Goal: Task Accomplishment & Management: Use online tool/utility

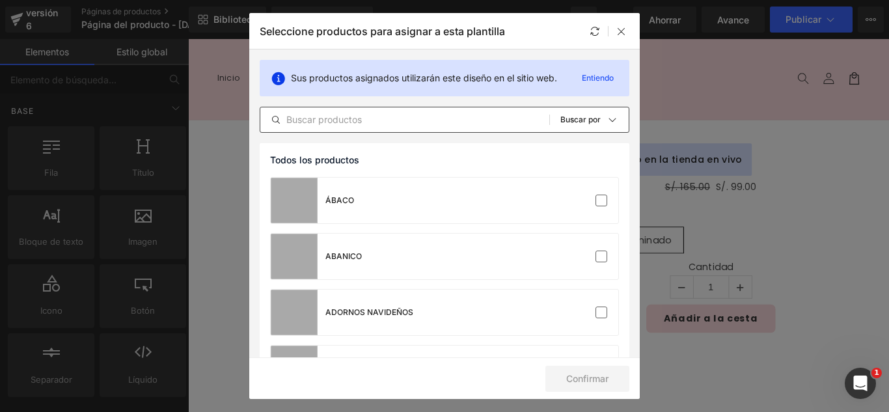
click at [441, 124] on input "text" at bounding box center [404, 120] width 289 height 16
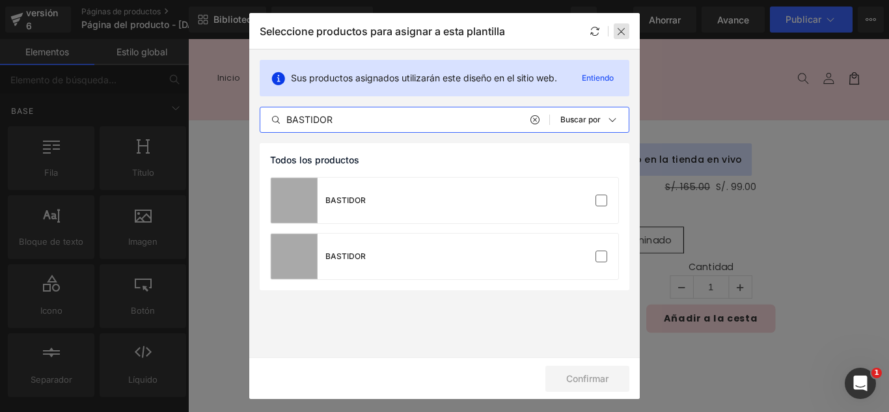
type input "BASTIDOR"
click at [617, 33] on icon at bounding box center [621, 31] width 10 height 10
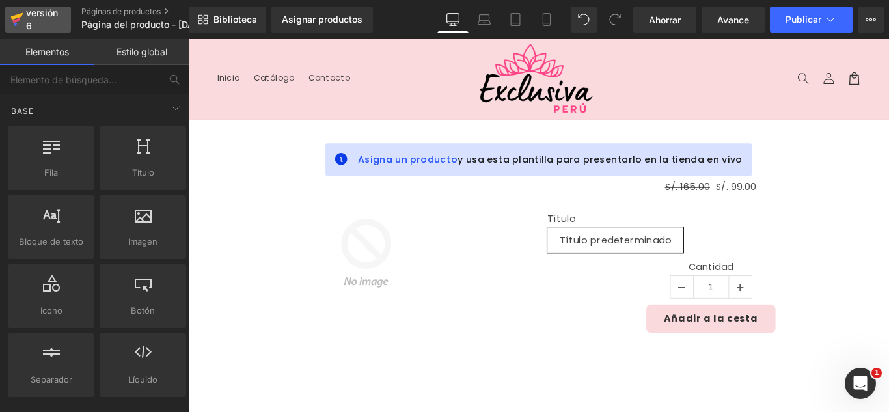
click at [29, 20] on div "versión 6" at bounding box center [43, 20] width 40 height 30
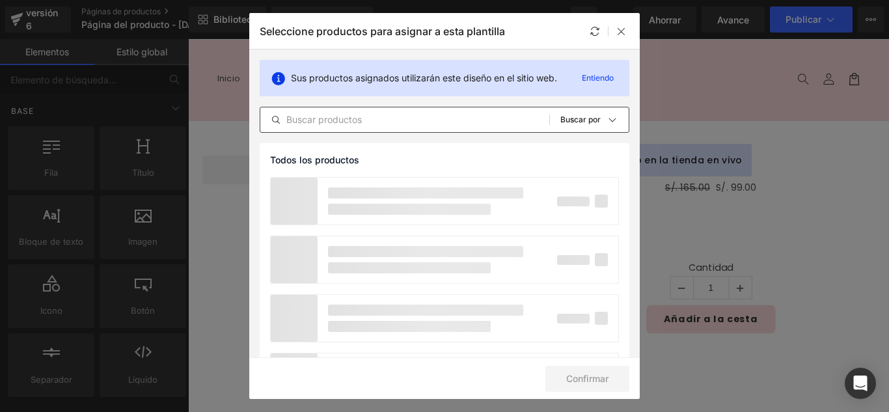
click at [366, 115] on input "text" at bounding box center [404, 120] width 289 height 16
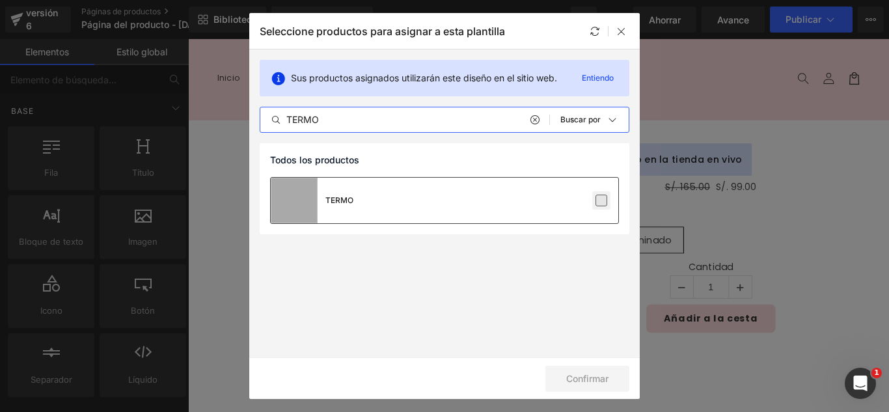
type input "TERMO"
click at [605, 206] on label at bounding box center [601, 201] width 12 height 12
click at [601, 200] on input "checkbox" at bounding box center [601, 200] width 0 height 0
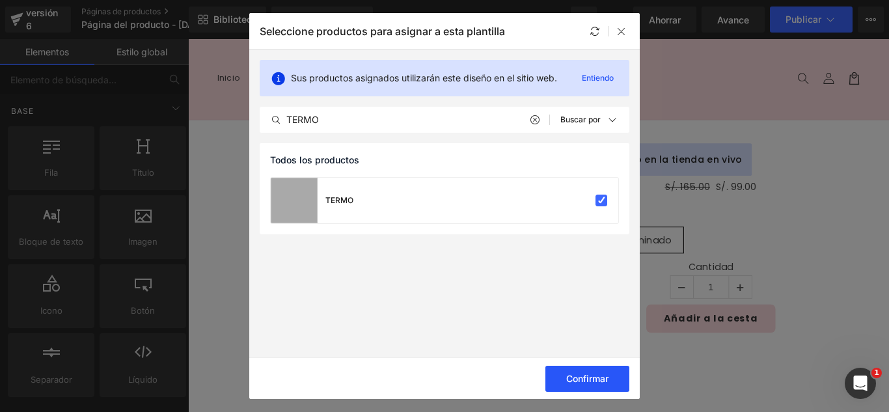
click at [597, 380] on font "Confirmar" at bounding box center [587, 378] width 42 height 11
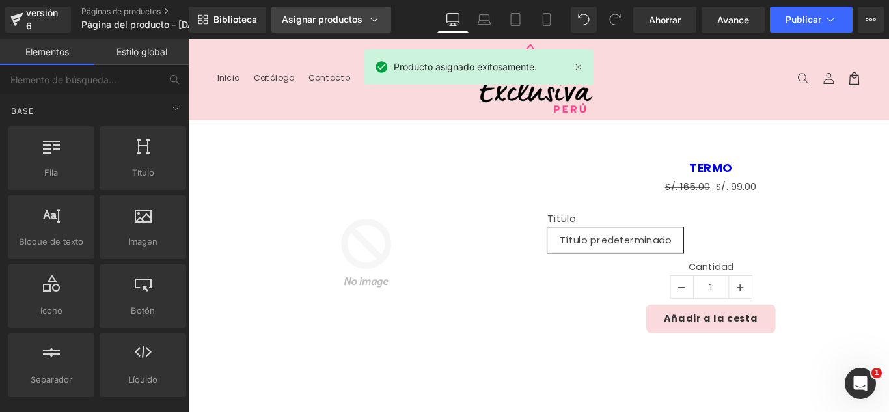
click at [296, 14] on font "Asignar productos" at bounding box center [322, 19] width 81 height 11
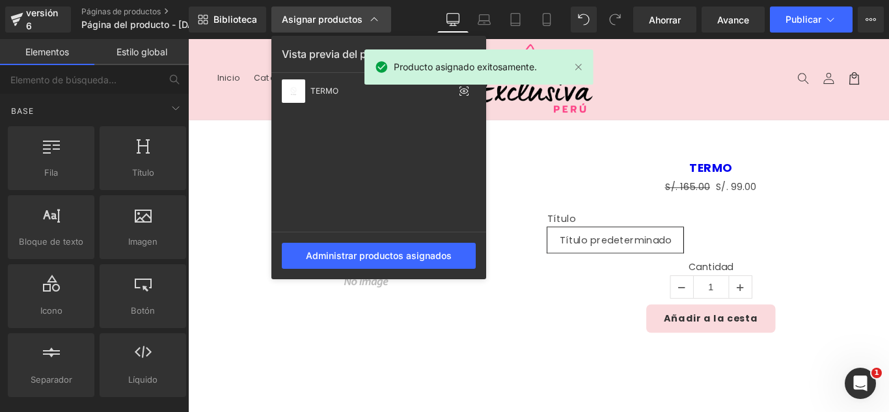
click at [296, 14] on font "Asignar productos" at bounding box center [322, 19] width 81 height 11
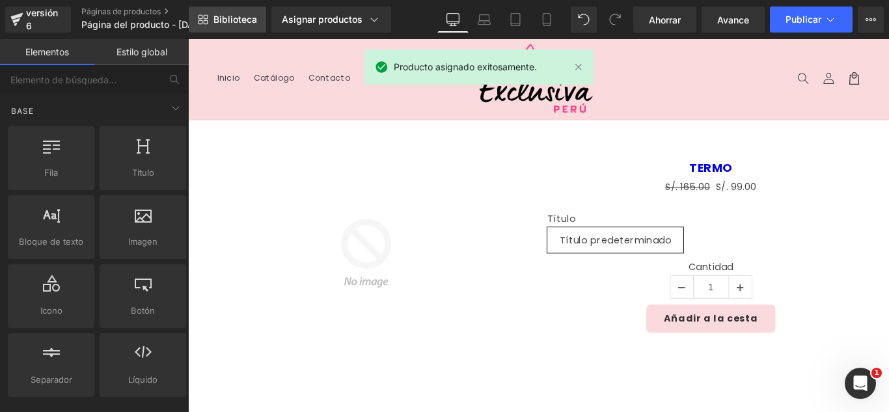
click at [236, 20] on font "Biblioteca" at bounding box center [235, 19] width 44 height 11
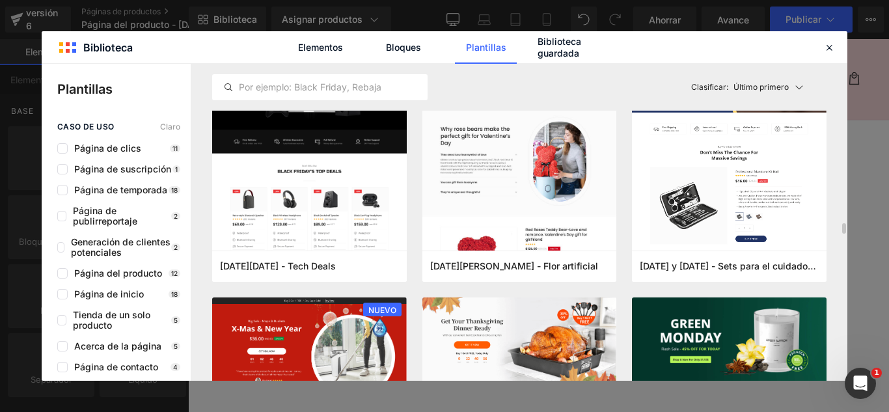
scroll to position [2928, 0]
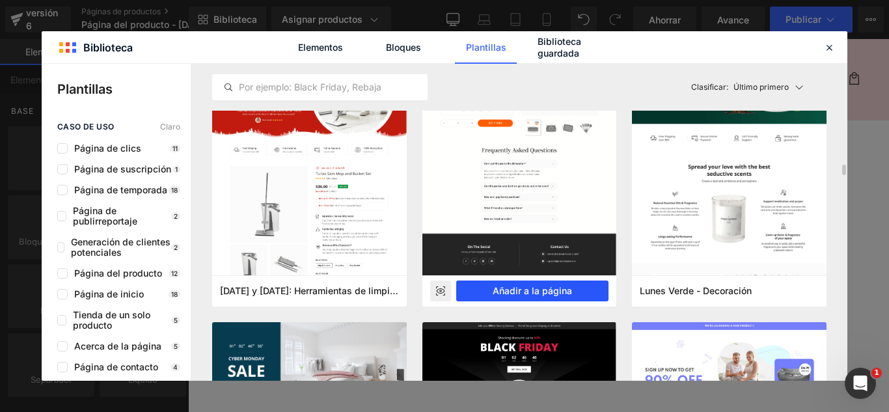
click at [564, 289] on font "Añadir a la página" at bounding box center [532, 290] width 79 height 11
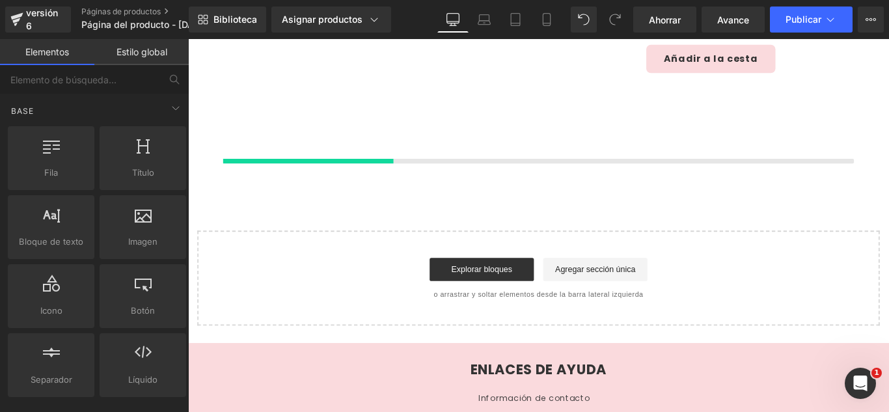
scroll to position [309, 0]
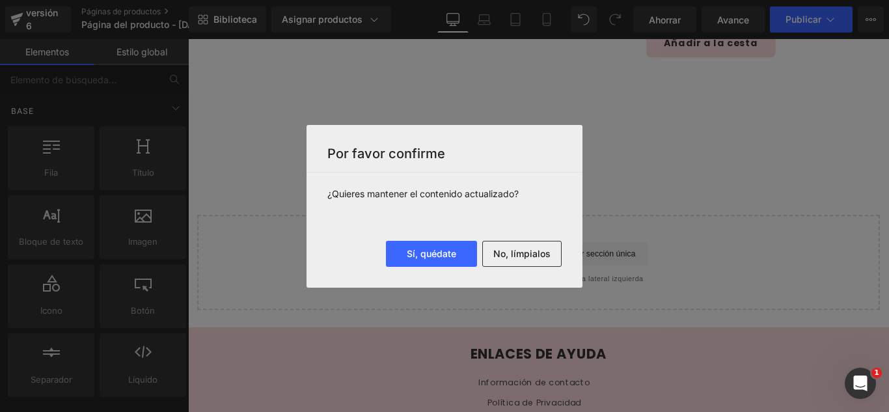
click at [524, 258] on font "No, límpialos" at bounding box center [521, 253] width 57 height 11
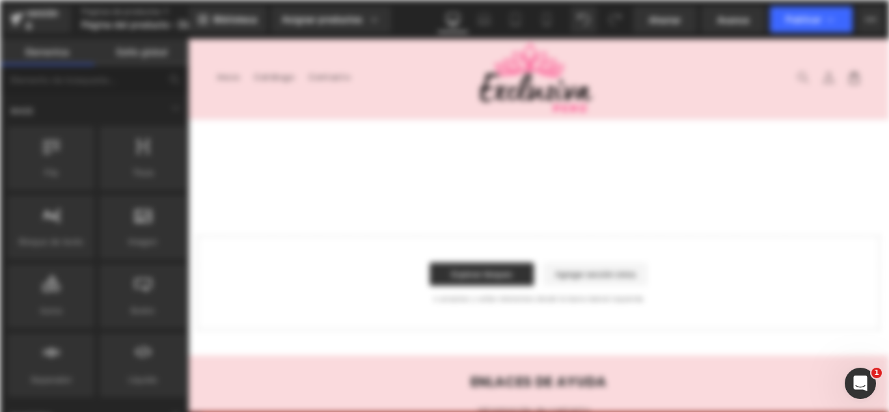
scroll to position [0, 0]
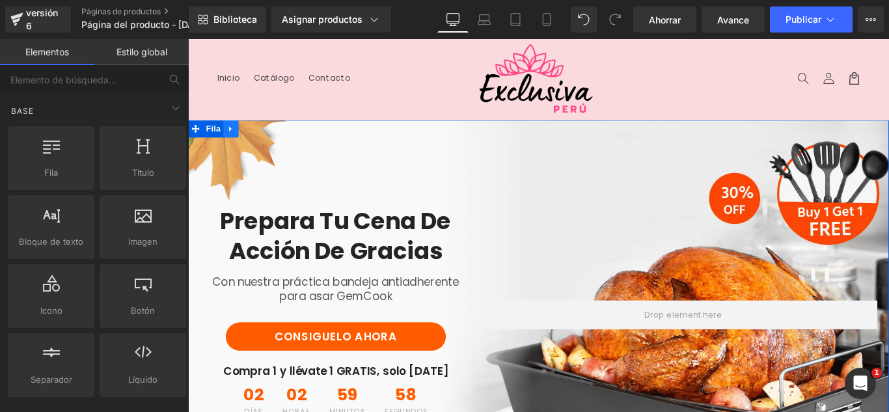
click at [234, 138] on icon at bounding box center [235, 140] width 3 height 6
click at [265, 143] on icon at bounding box center [269, 140] width 9 height 10
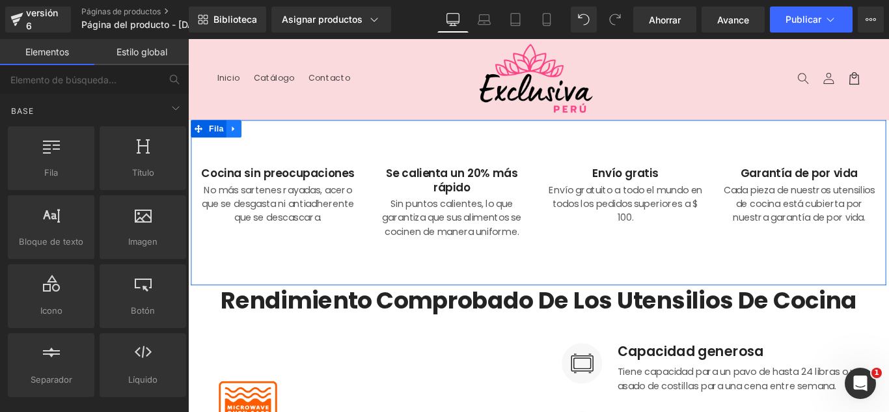
click at [236, 143] on icon at bounding box center [239, 140] width 9 height 10
click at [269, 142] on icon at bounding box center [273, 139] width 9 height 9
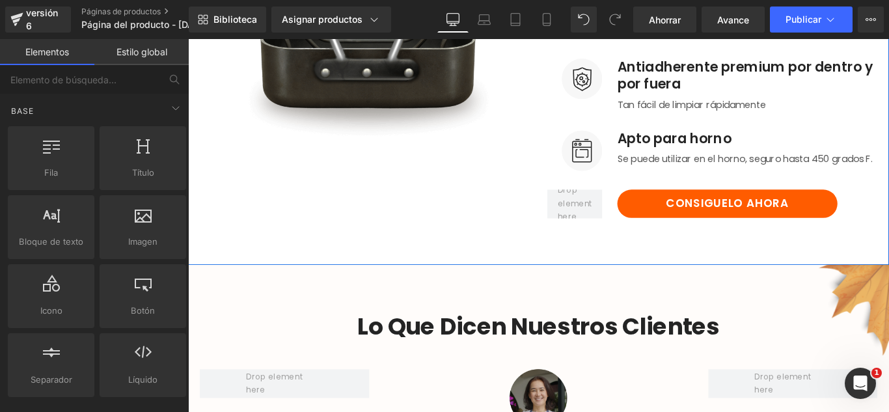
scroll to position [390, 0]
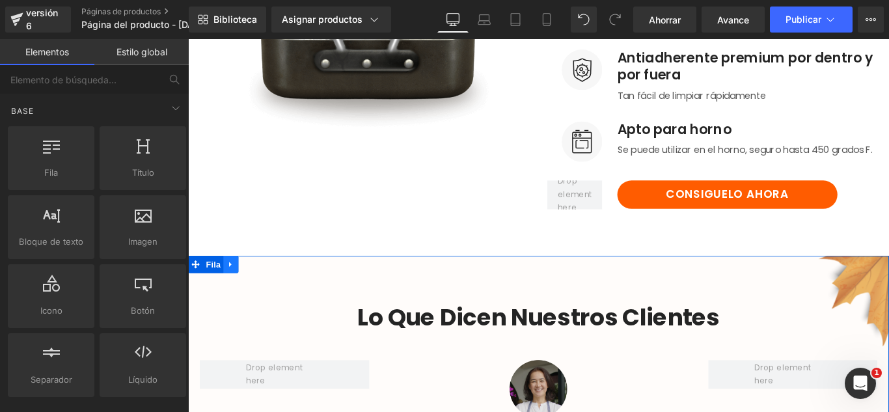
click at [232, 297] on icon at bounding box center [236, 292] width 9 height 10
click at [266, 297] on icon at bounding box center [269, 292] width 9 height 9
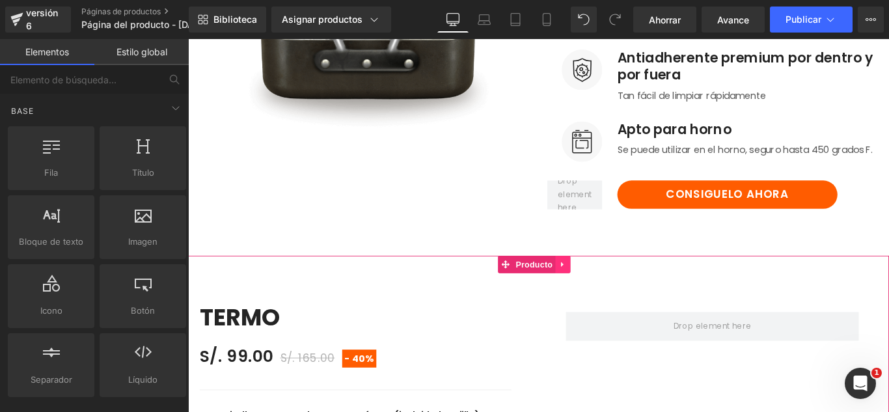
click at [611, 297] on icon at bounding box center [609, 292] width 9 height 10
click at [617, 297] on icon at bounding box center [617, 292] width 9 height 10
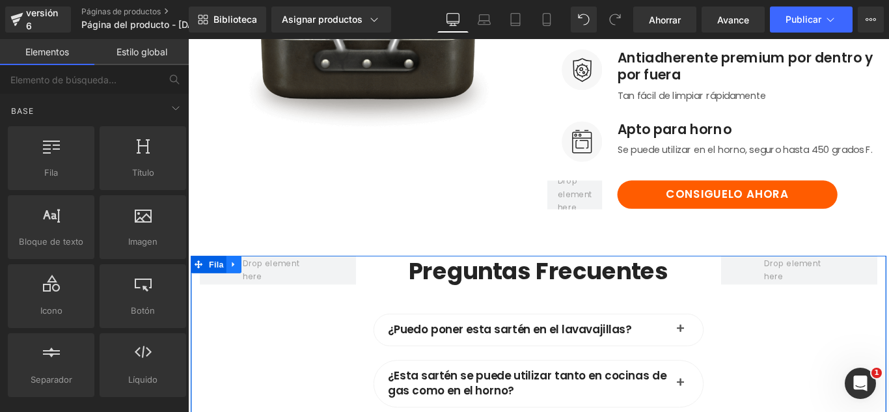
click at [238, 295] on icon at bounding box center [239, 292] width 3 height 6
click at [269, 297] on icon at bounding box center [273, 292] width 9 height 9
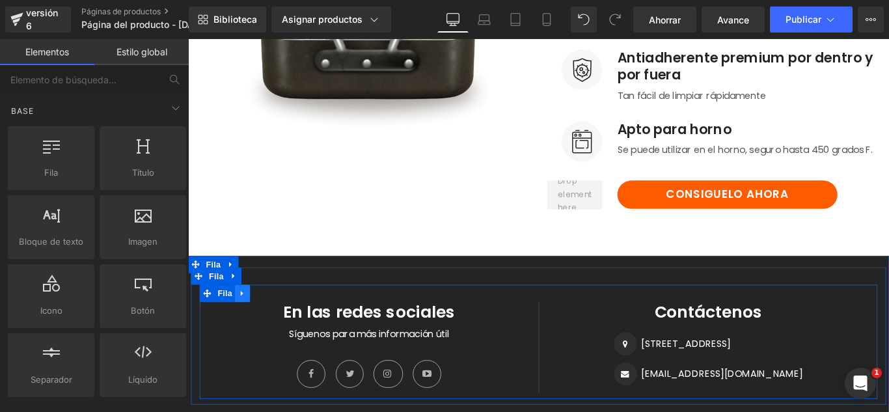
click at [247, 327] on icon at bounding box center [248, 324] width 3 height 6
click at [279, 329] on icon at bounding box center [283, 324] width 9 height 9
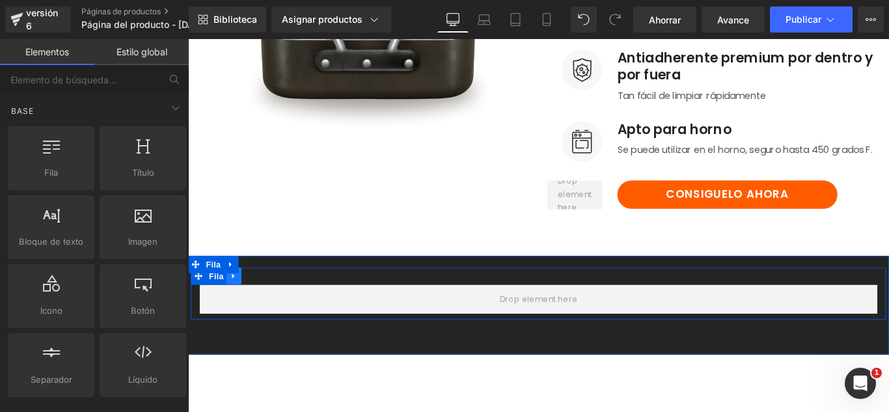
click at [236, 310] on icon at bounding box center [239, 305] width 9 height 10
click at [265, 315] on link at bounding box center [273, 305] width 17 height 20
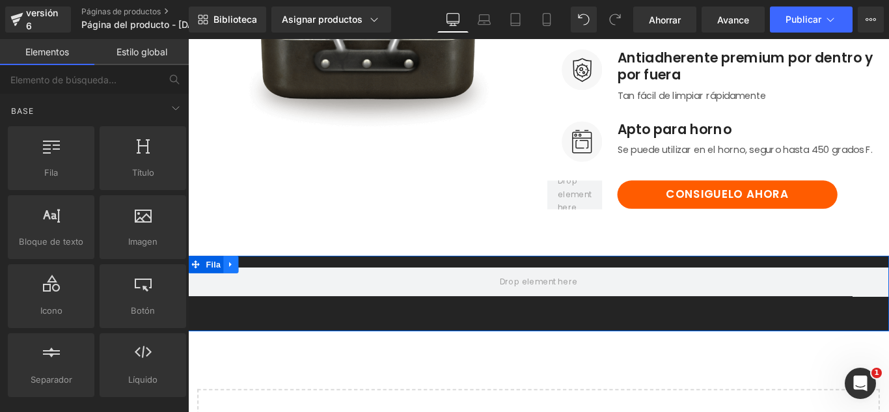
click at [234, 295] on icon at bounding box center [235, 292] width 3 height 6
click at [265, 297] on icon at bounding box center [269, 292] width 9 height 9
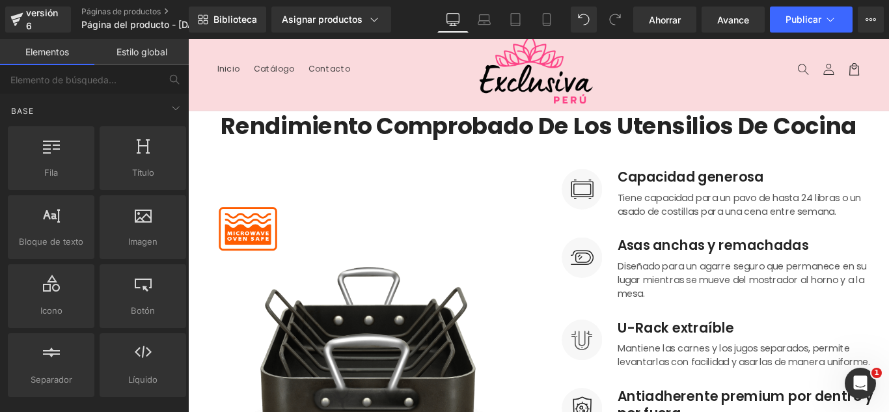
scroll to position [0, 0]
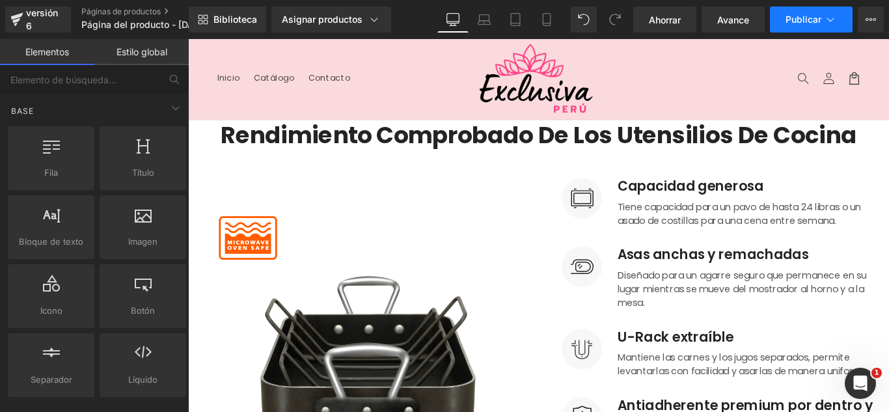
click at [791, 25] on button "Publicar" at bounding box center [811, 20] width 83 height 26
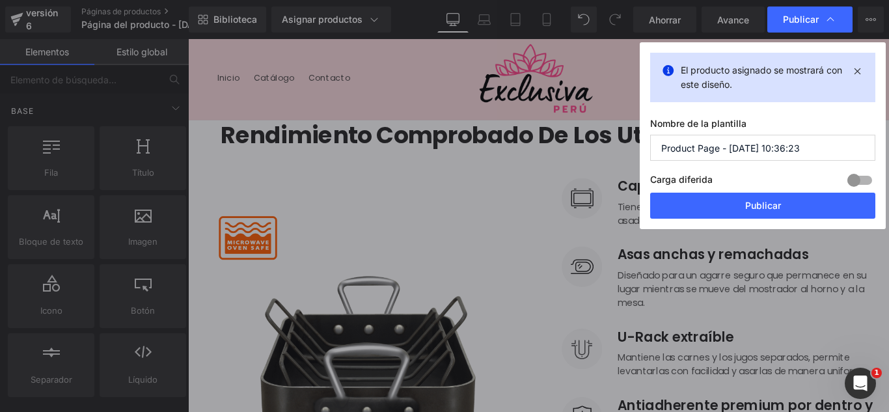
click at [809, 146] on input "Product Page - Sep 17, 10:36:23" at bounding box center [762, 148] width 225 height 26
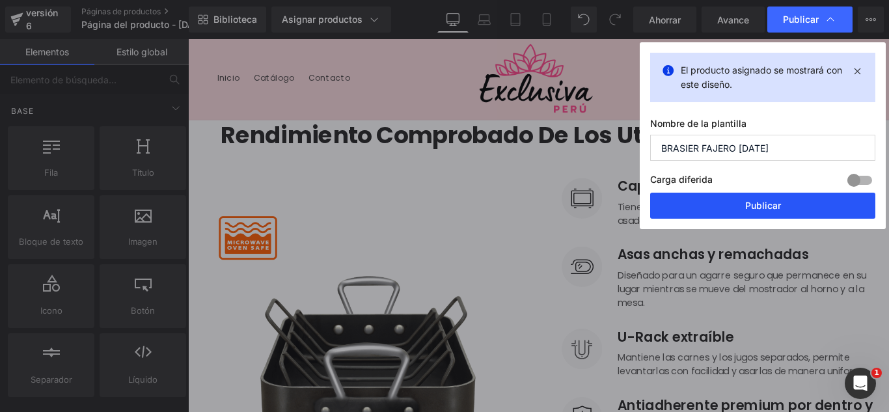
type input "BRASIER FAJERO 17-09-25"
click at [776, 202] on font "Publicar" at bounding box center [763, 205] width 36 height 11
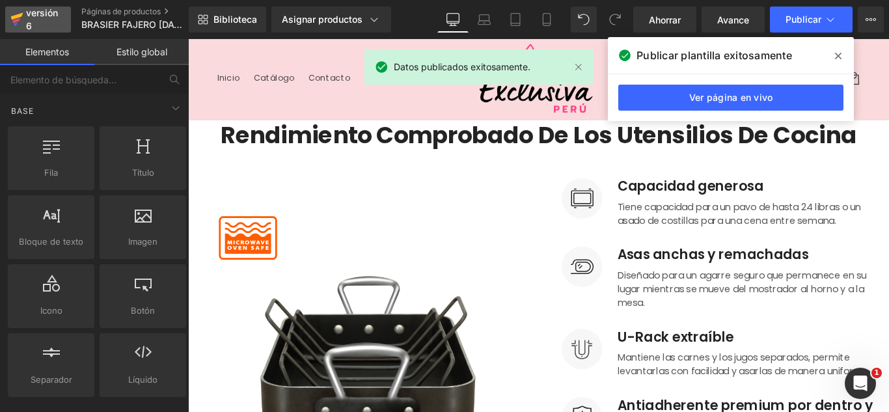
click at [44, 14] on font "versión 6" at bounding box center [42, 19] width 32 height 24
